Goal: Transaction & Acquisition: Book appointment/travel/reservation

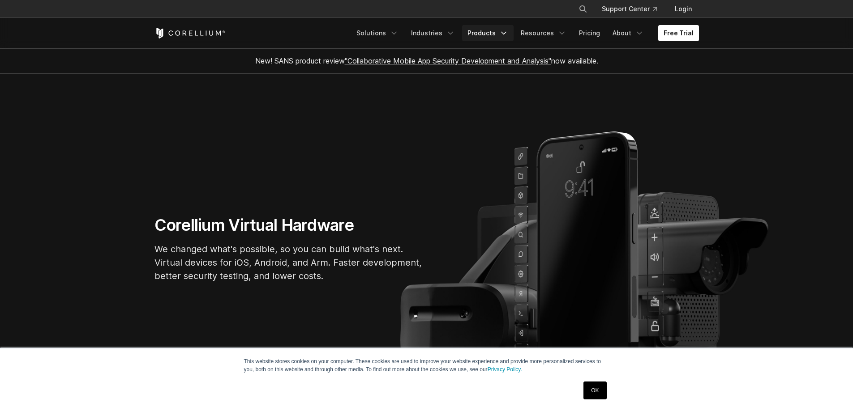
click at [499, 27] on link "Products" at bounding box center [487, 33] width 51 height 16
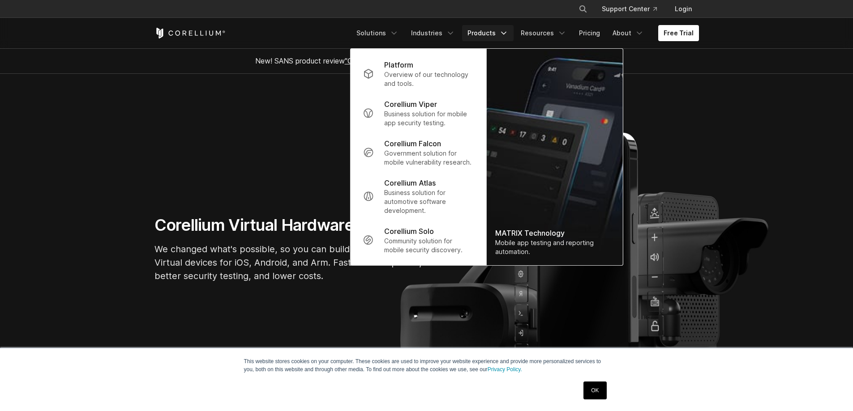
click at [499, 27] on link "Products" at bounding box center [487, 33] width 51 height 16
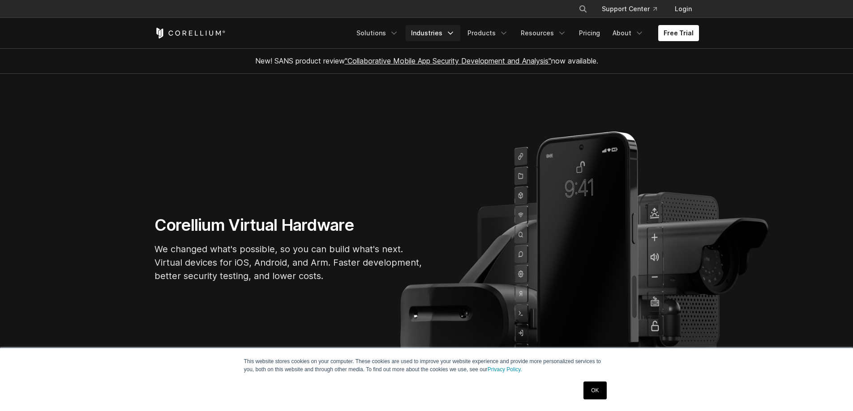
click at [453, 26] on link "Industries" at bounding box center [433, 33] width 55 height 16
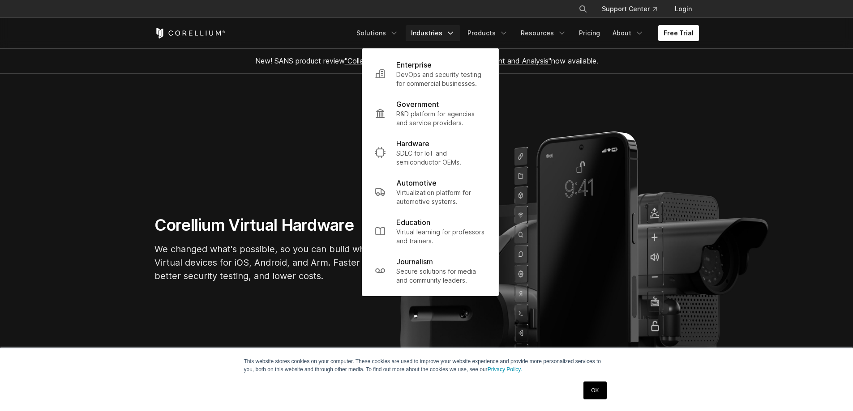
click at [453, 26] on link "Industries" at bounding box center [433, 33] width 55 height 16
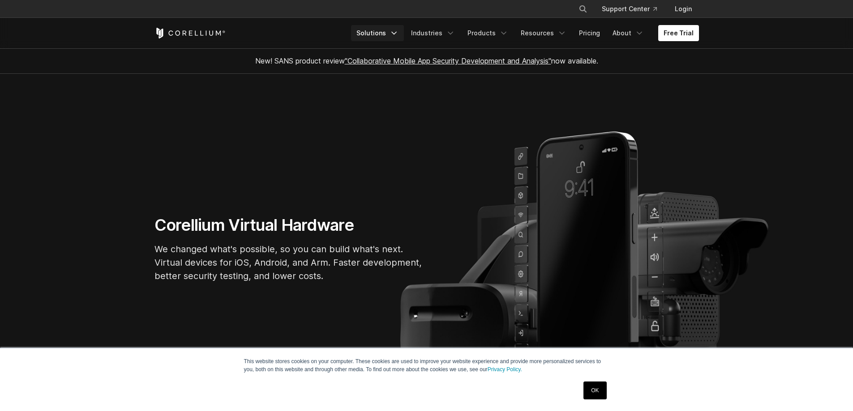
click at [391, 34] on link "Solutions" at bounding box center [377, 33] width 53 height 16
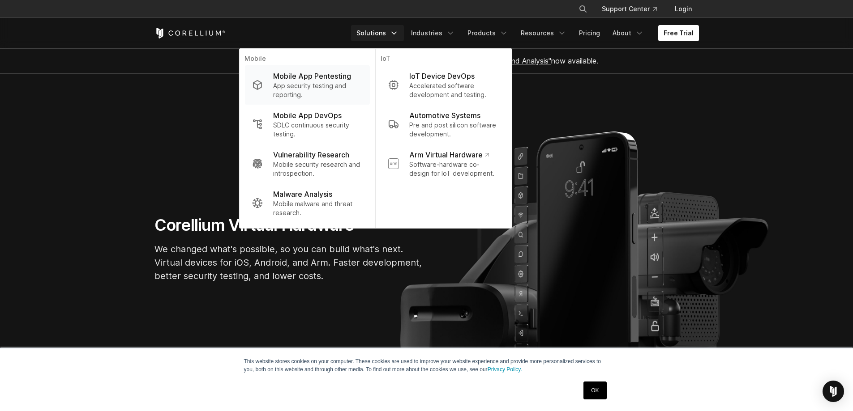
click at [328, 79] on p "Mobile App Pentesting" at bounding box center [312, 76] width 78 height 11
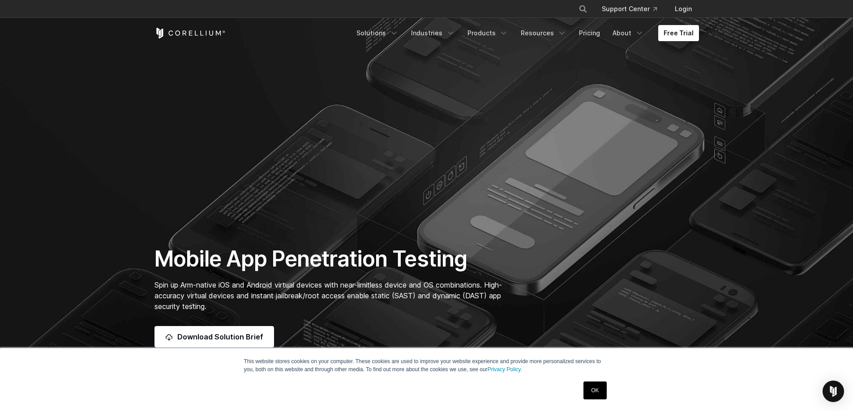
click at [685, 32] on link "Free Trial" at bounding box center [678, 33] width 41 height 16
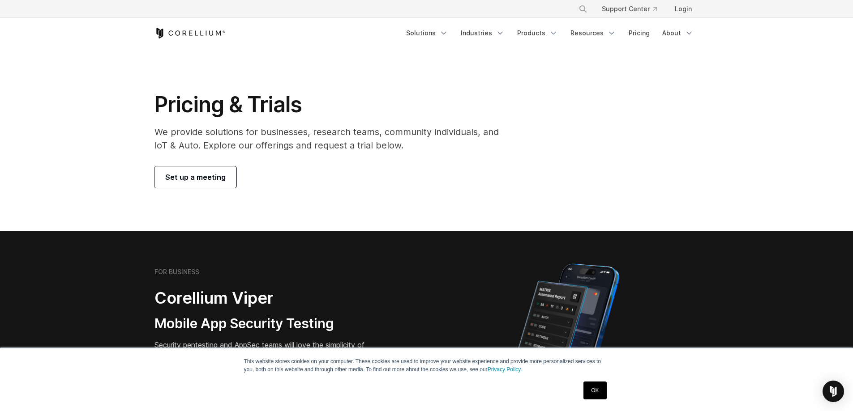
click at [221, 180] on span "Set up a meeting" at bounding box center [195, 177] width 60 height 11
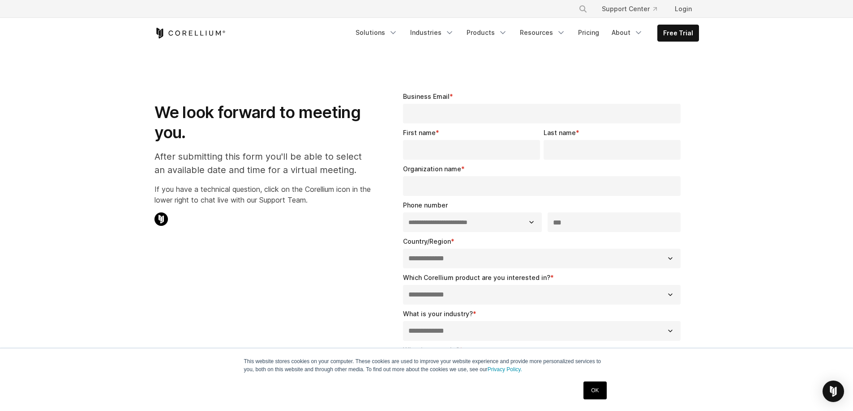
select select "**"
